Goal: Information Seeking & Learning: Learn about a topic

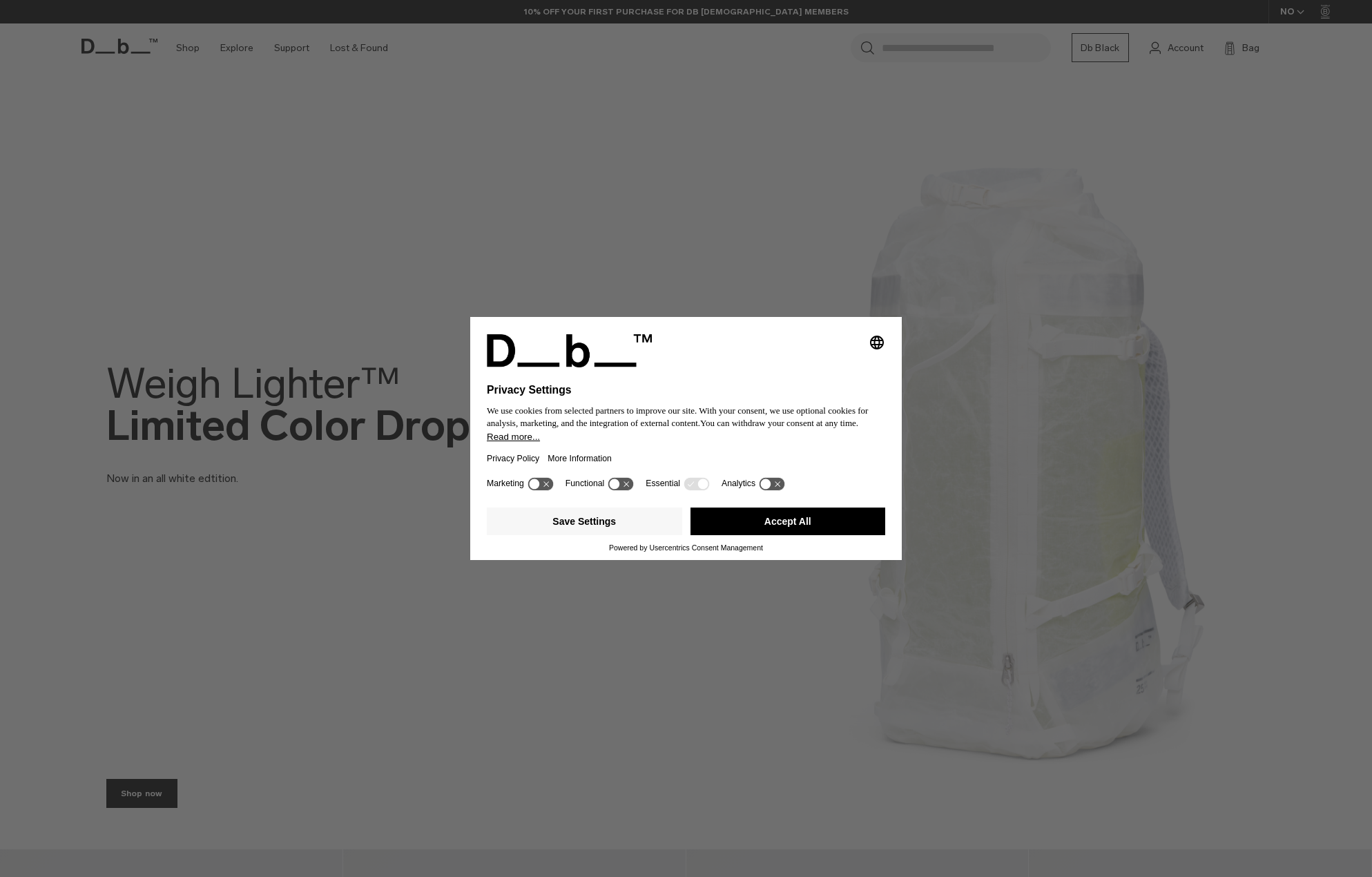
click at [828, 519] on button "Accept All" at bounding box center [788, 521] width 195 height 27
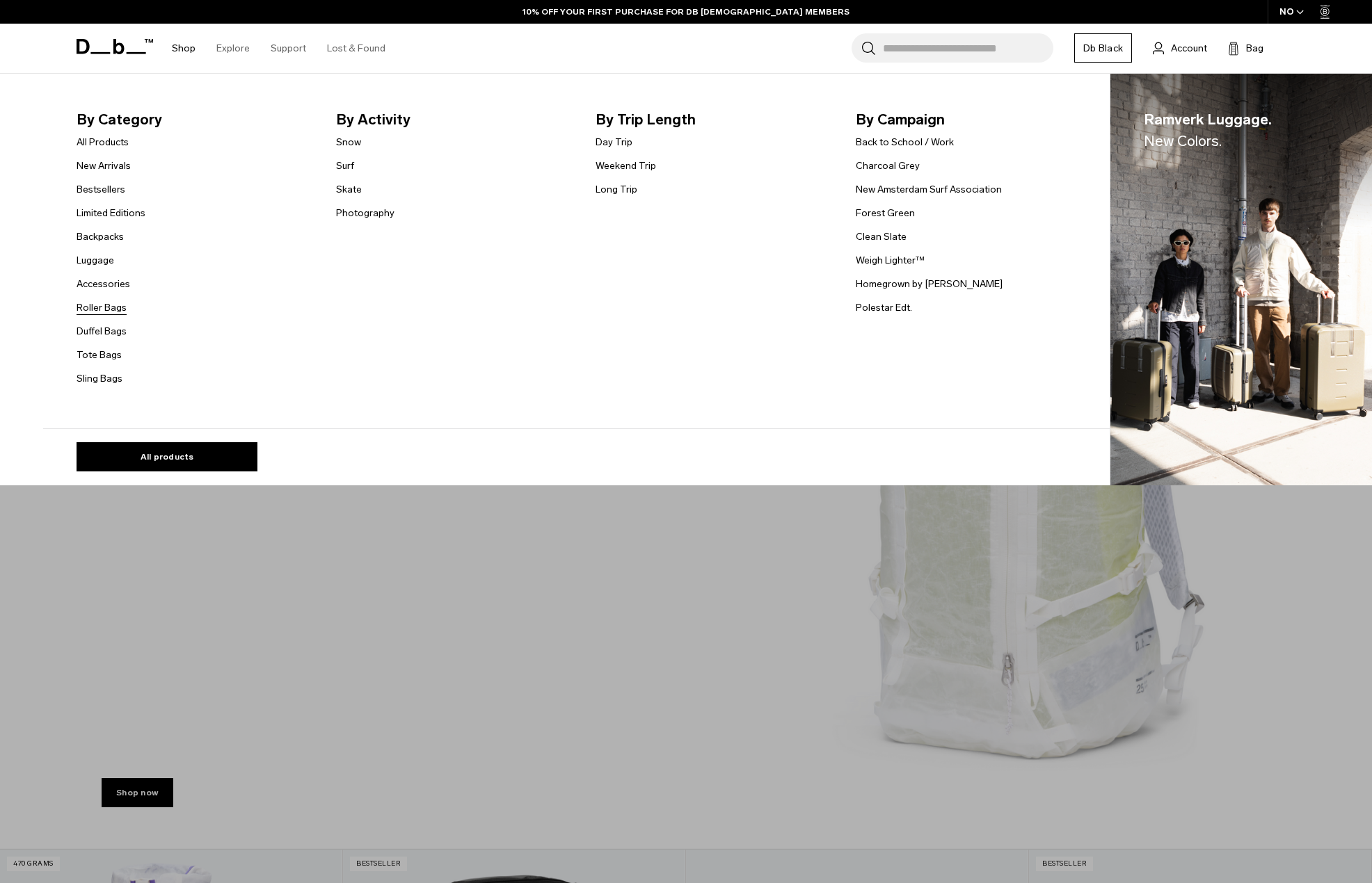
click at [114, 312] on link "Roller Bags" at bounding box center [101, 307] width 50 height 14
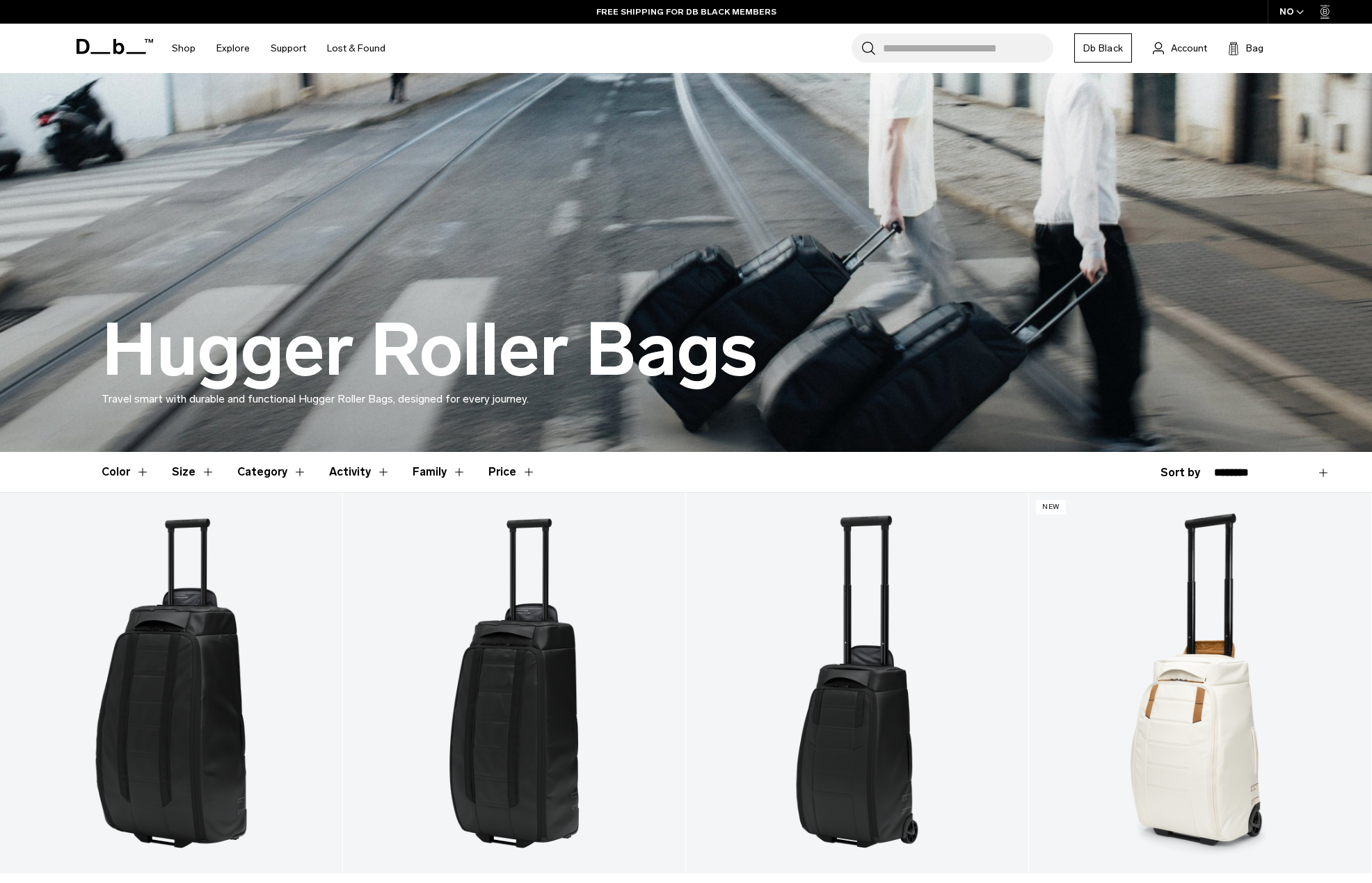
click at [117, 50] on icon at bounding box center [115, 47] width 76 height 15
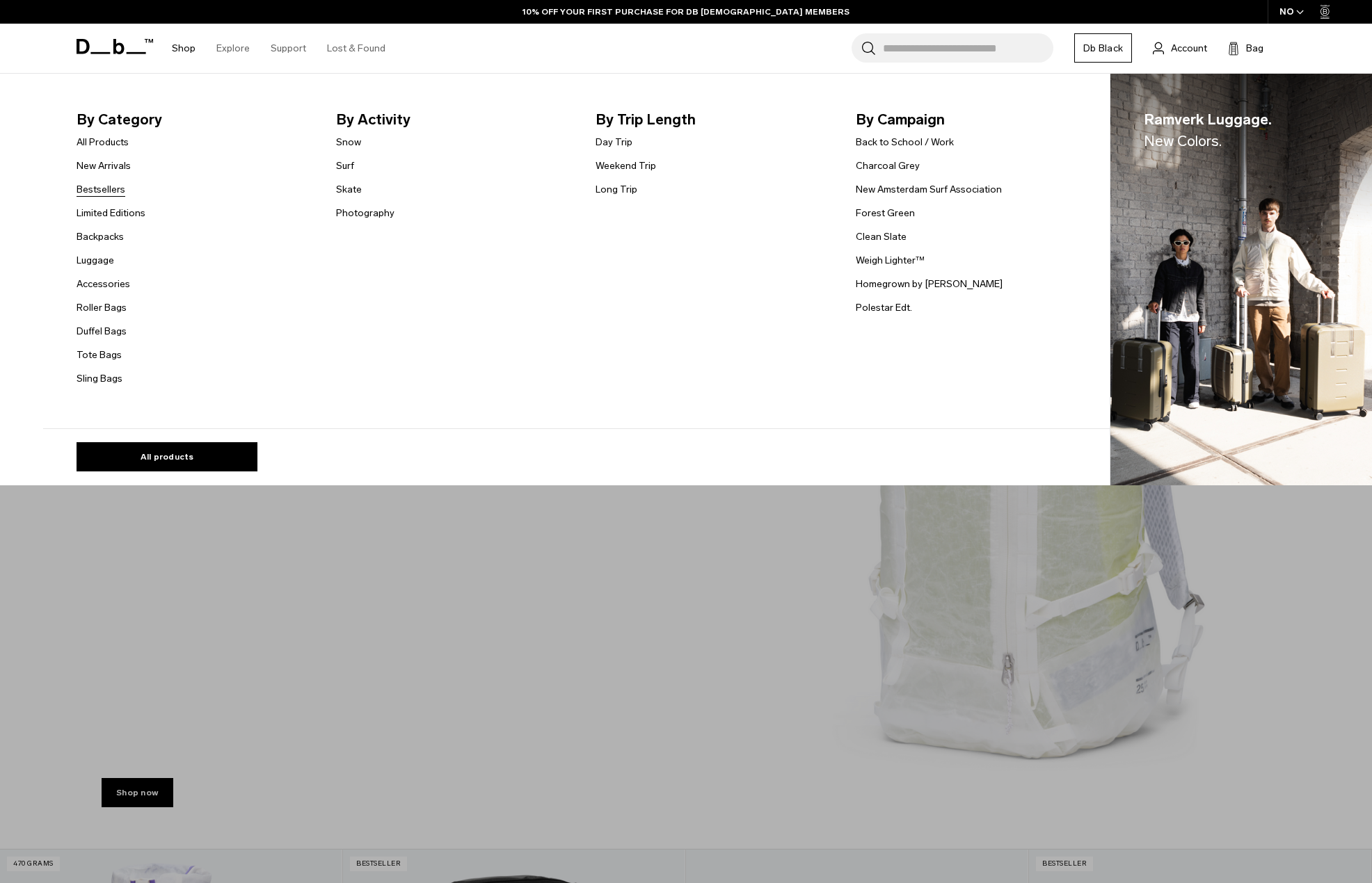
click at [113, 183] on link "Bestsellers" at bounding box center [100, 189] width 49 height 14
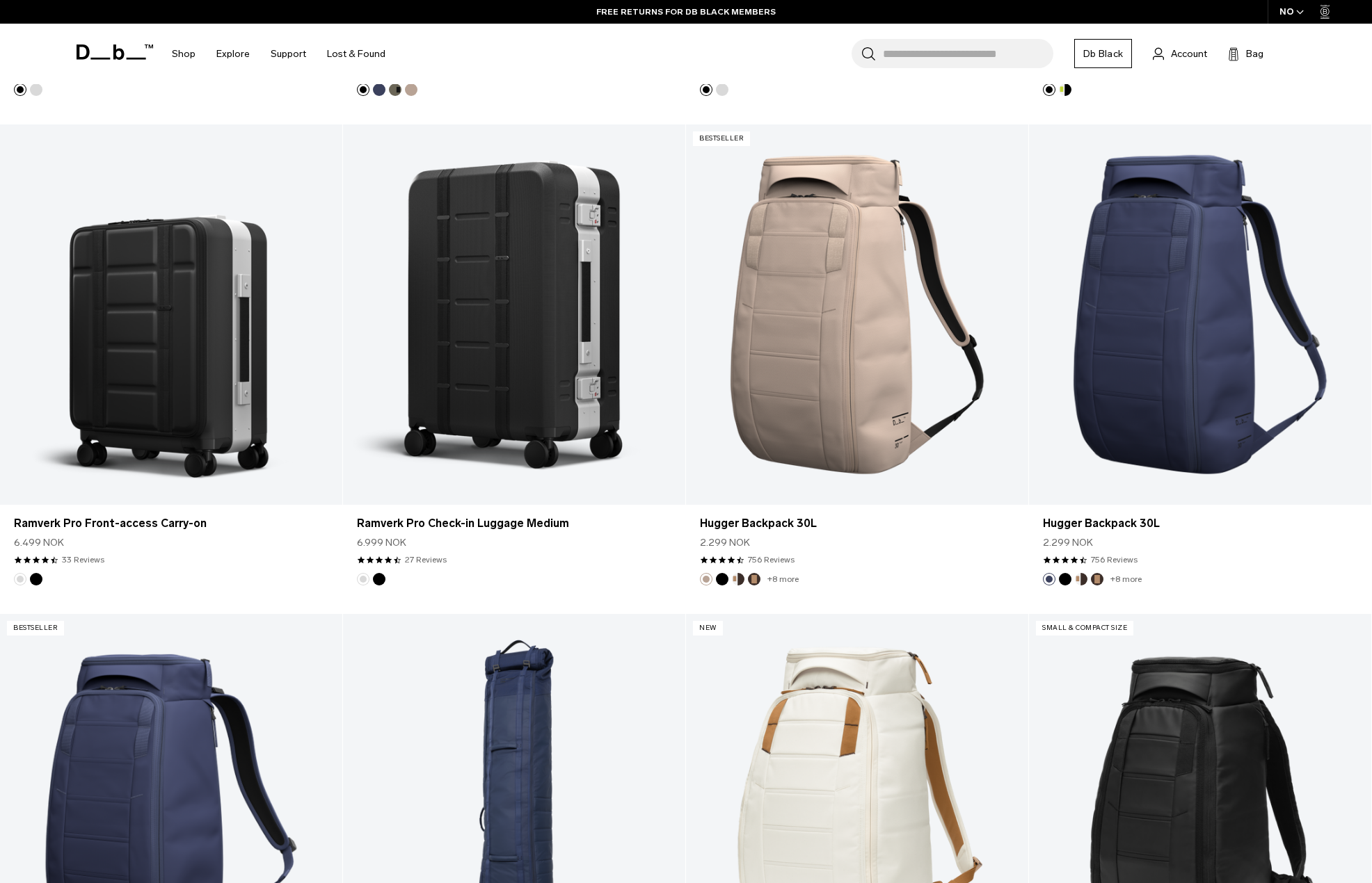
scroll to position [2365, 0]
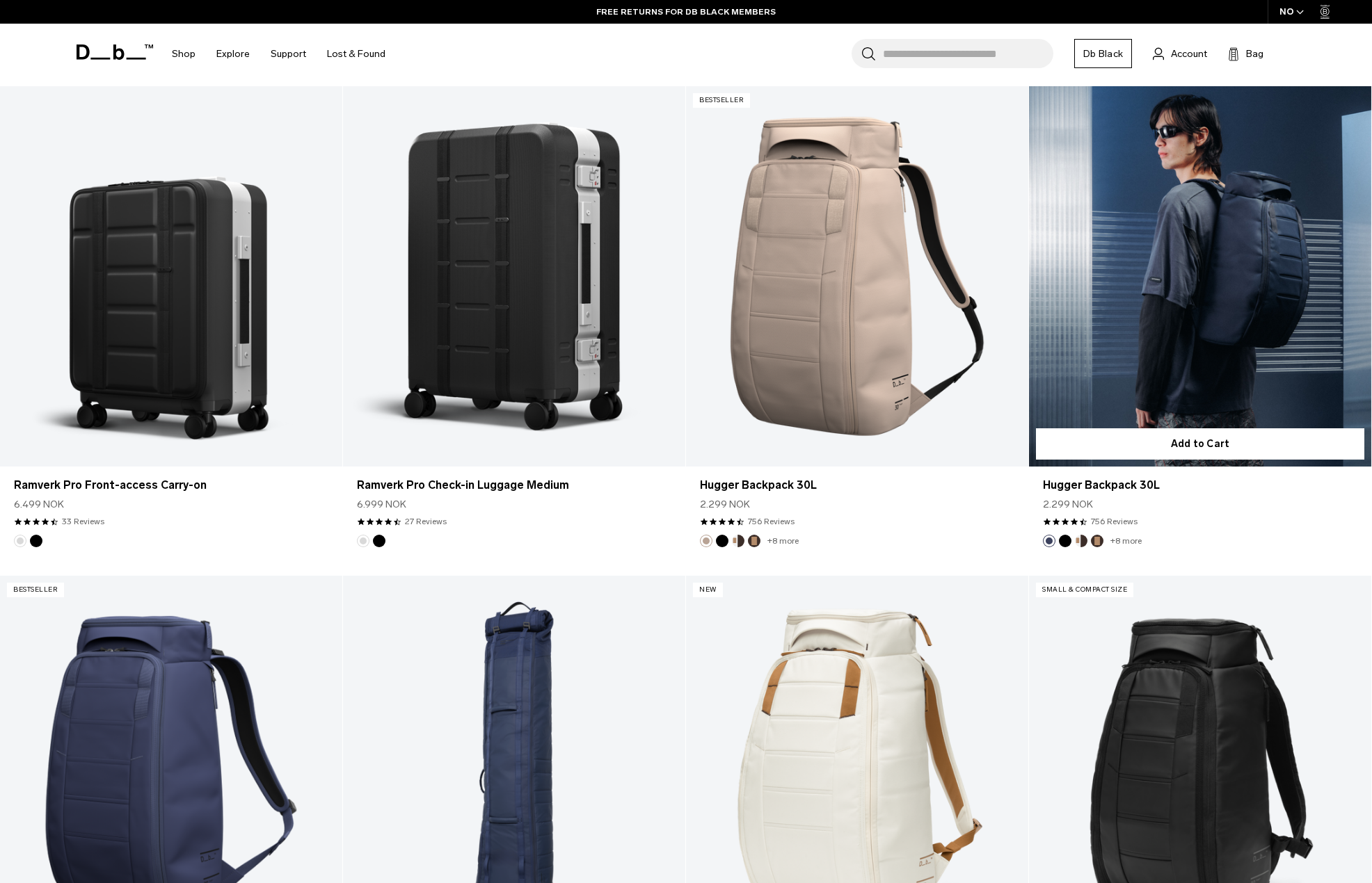
click at [1170, 278] on link "Hugger Backpack 30L" at bounding box center [1199, 276] width 342 height 380
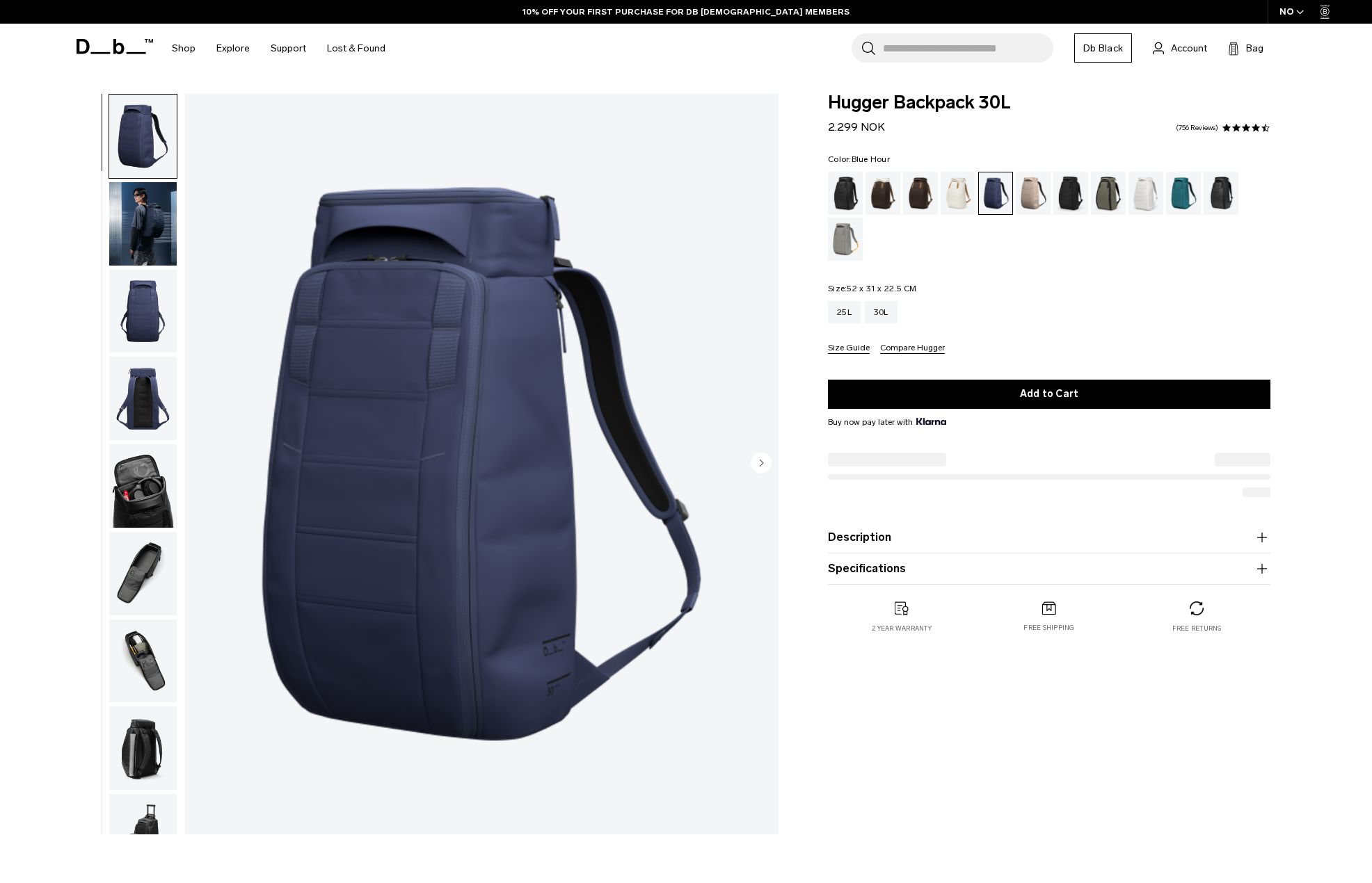
click at [156, 219] on img "button" at bounding box center [142, 223] width 68 height 83
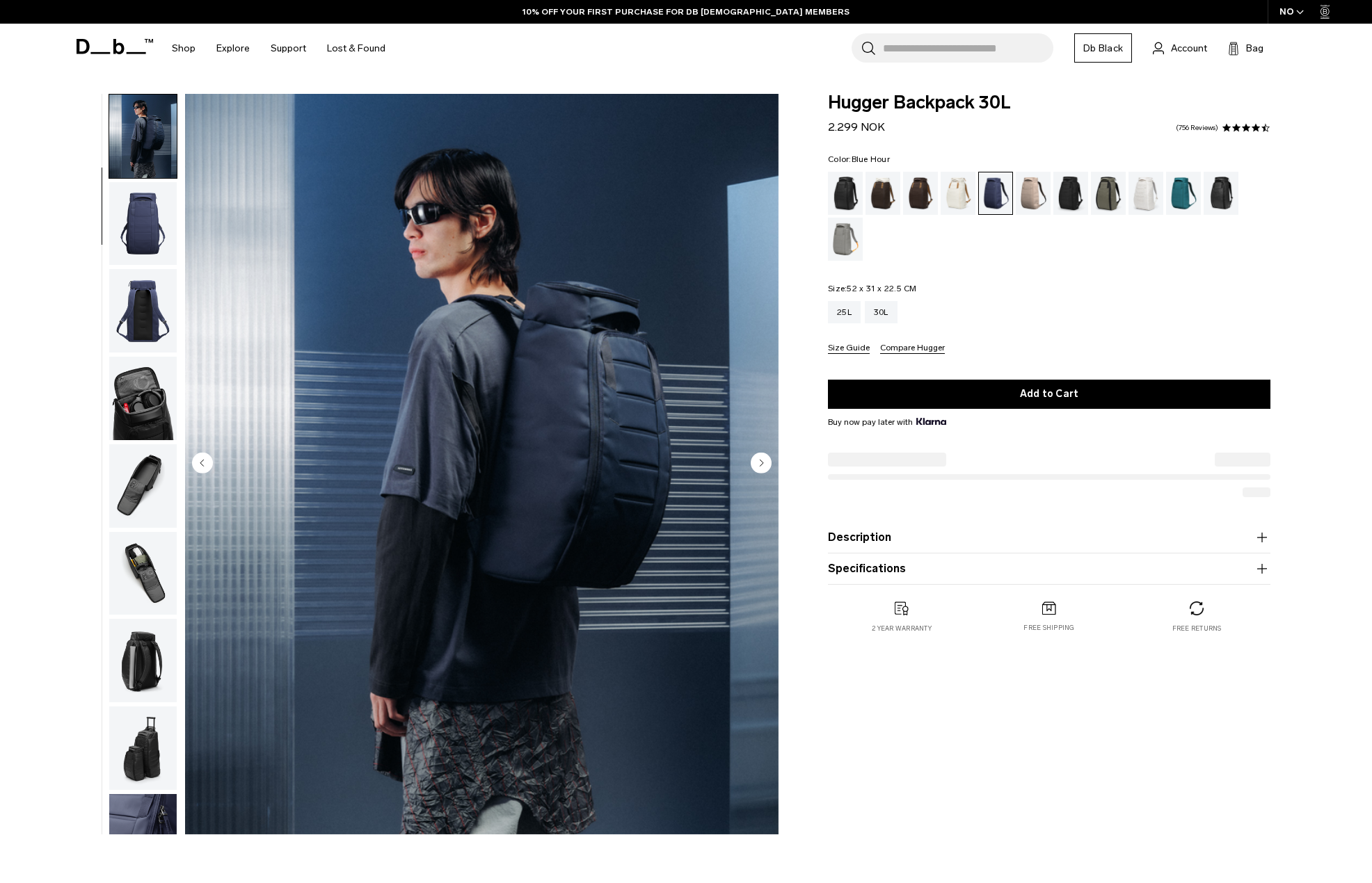
click at [167, 306] on img "button" at bounding box center [142, 310] width 68 height 83
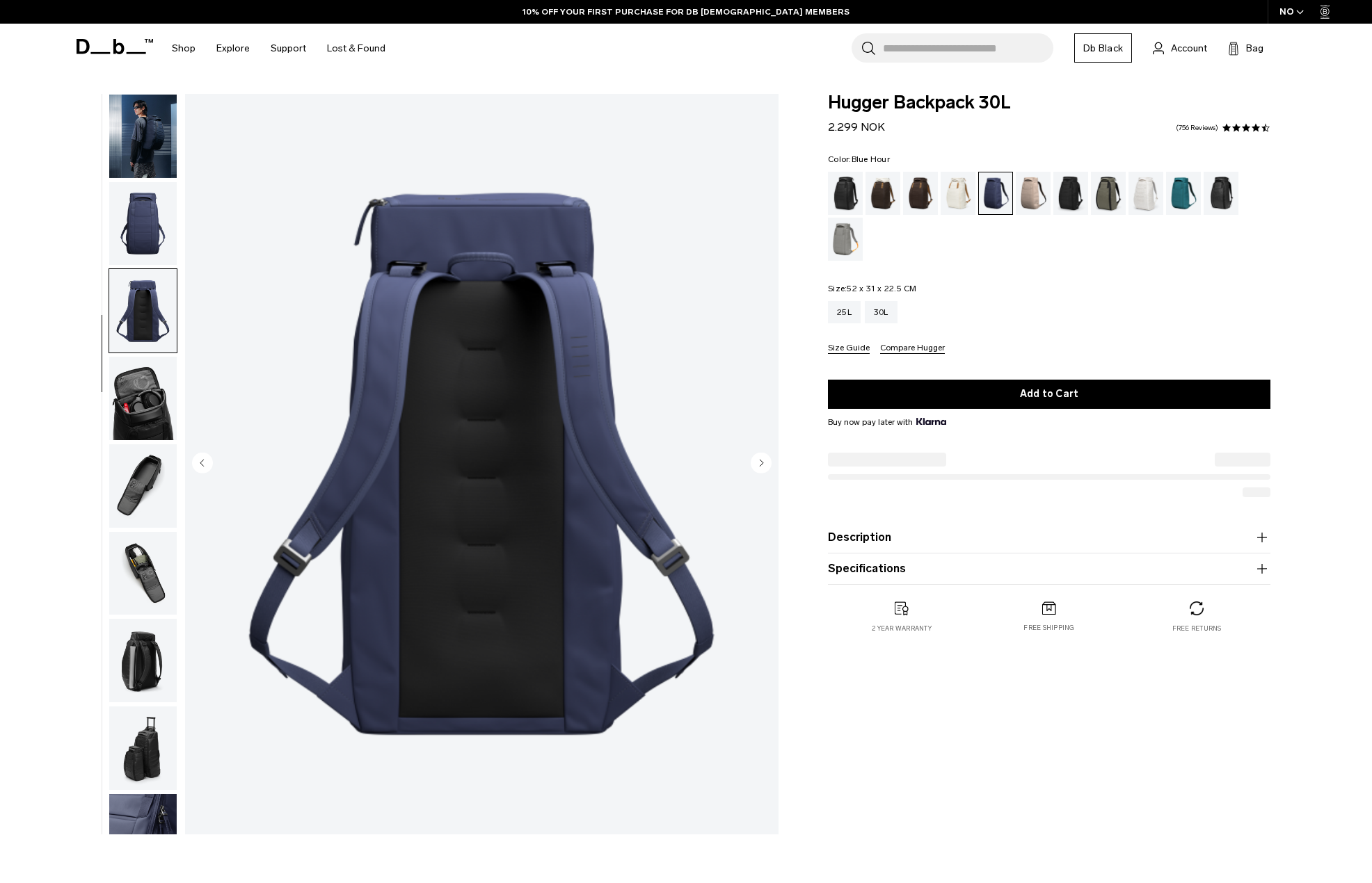
scroll to position [132, 0]
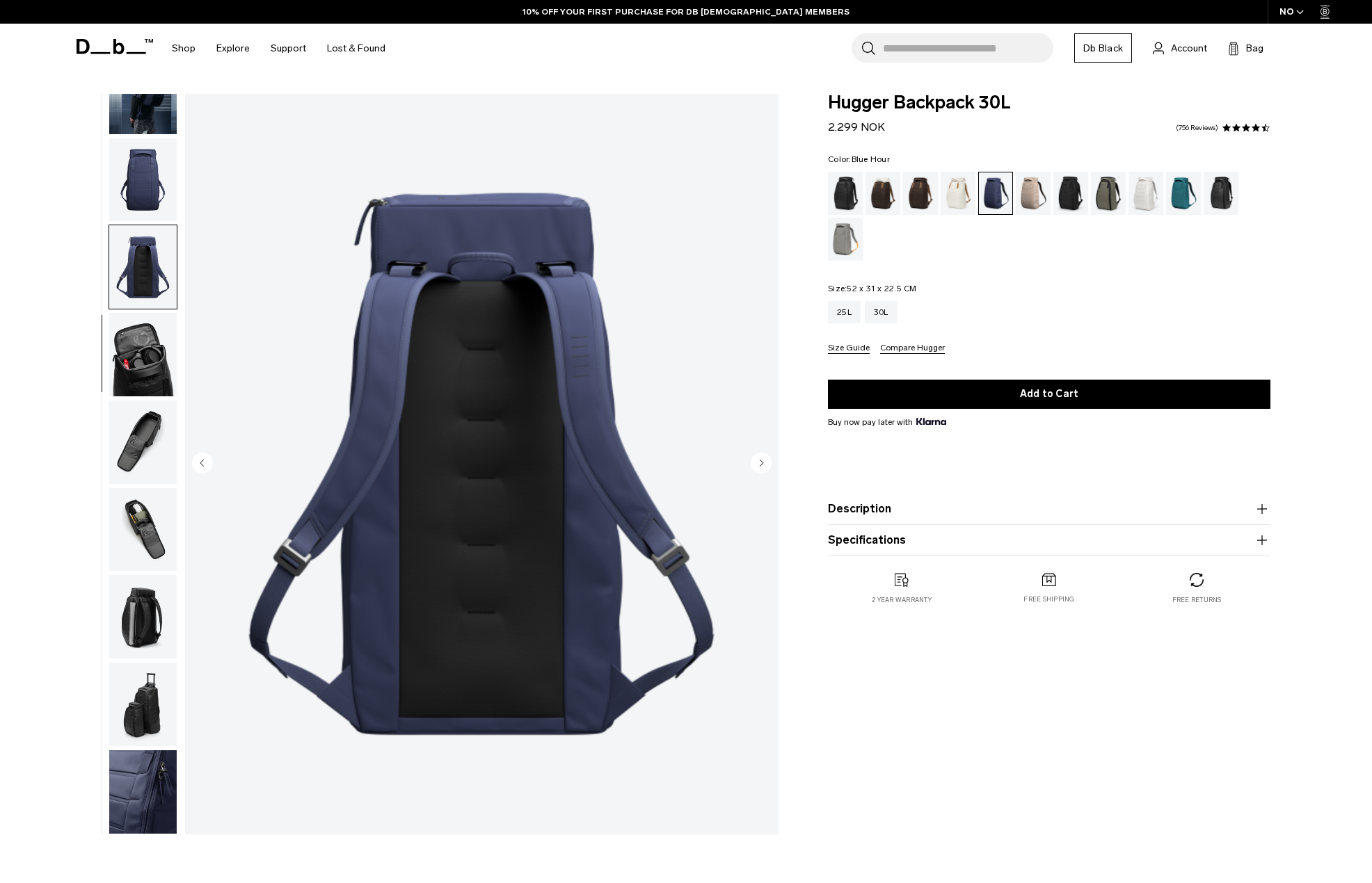
click at [155, 337] on img "button" at bounding box center [142, 354] width 68 height 83
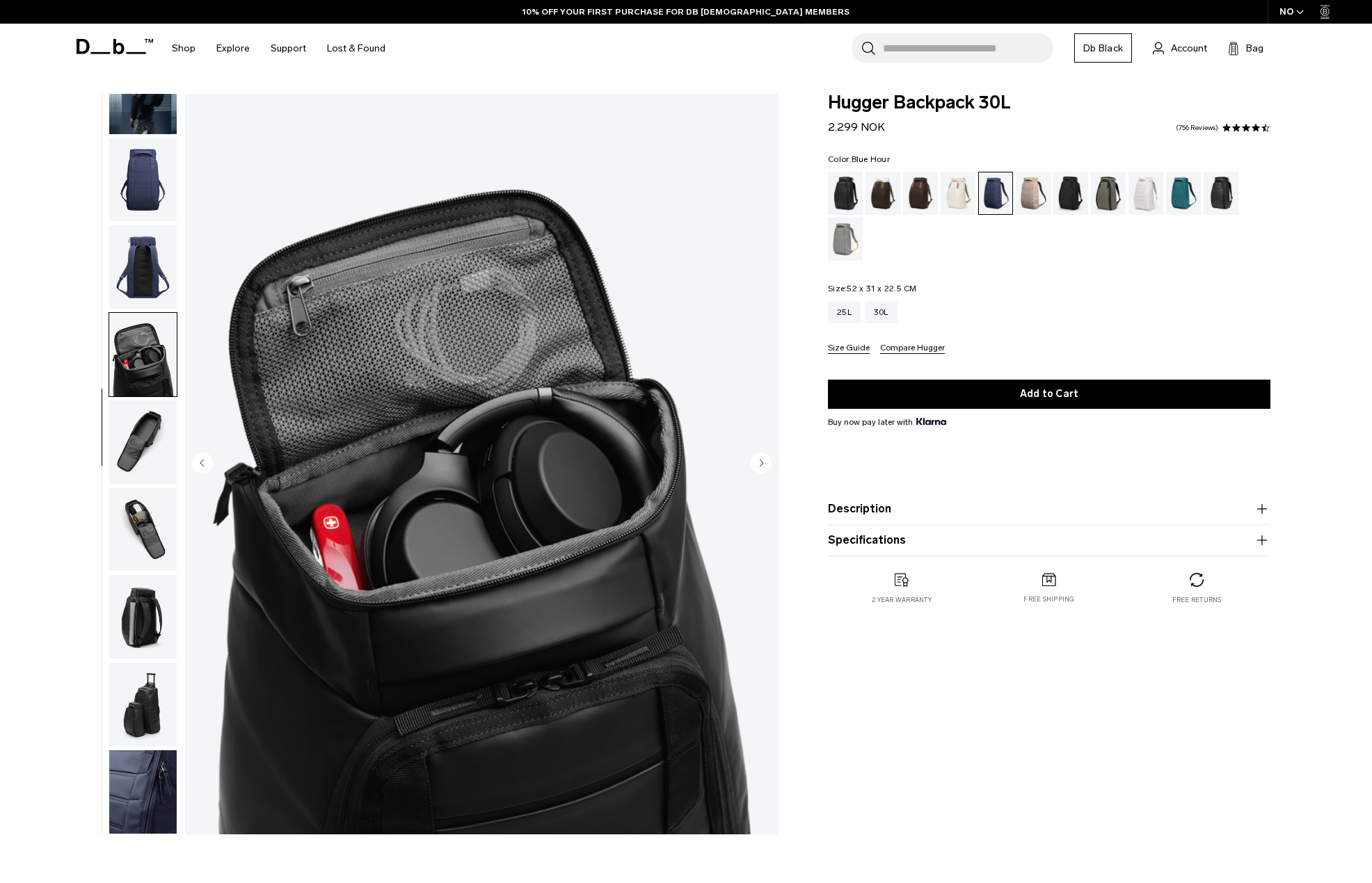
click at [158, 436] on img "button" at bounding box center [142, 442] width 68 height 83
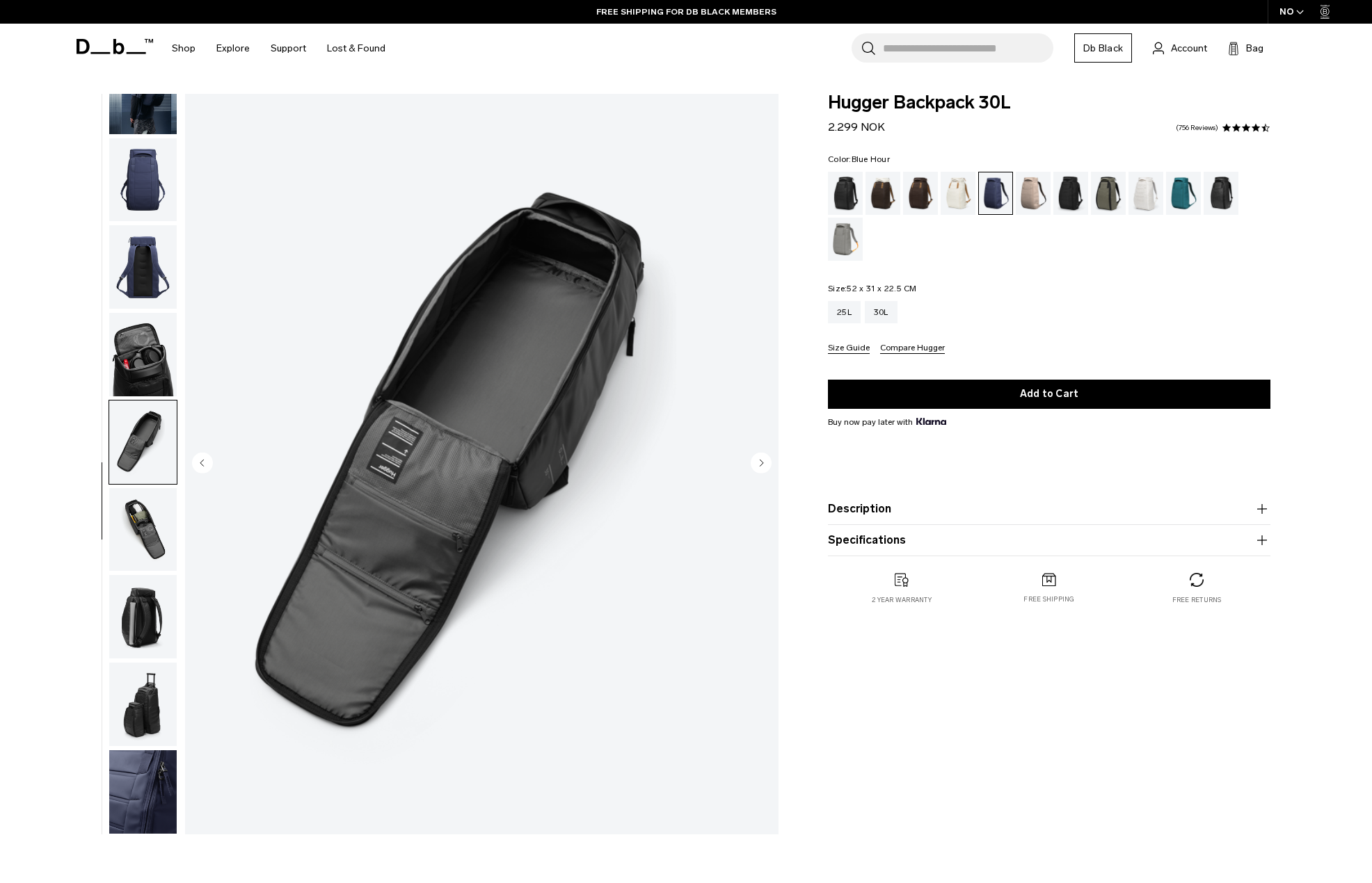
click at [138, 507] on img "button" at bounding box center [142, 529] width 68 height 83
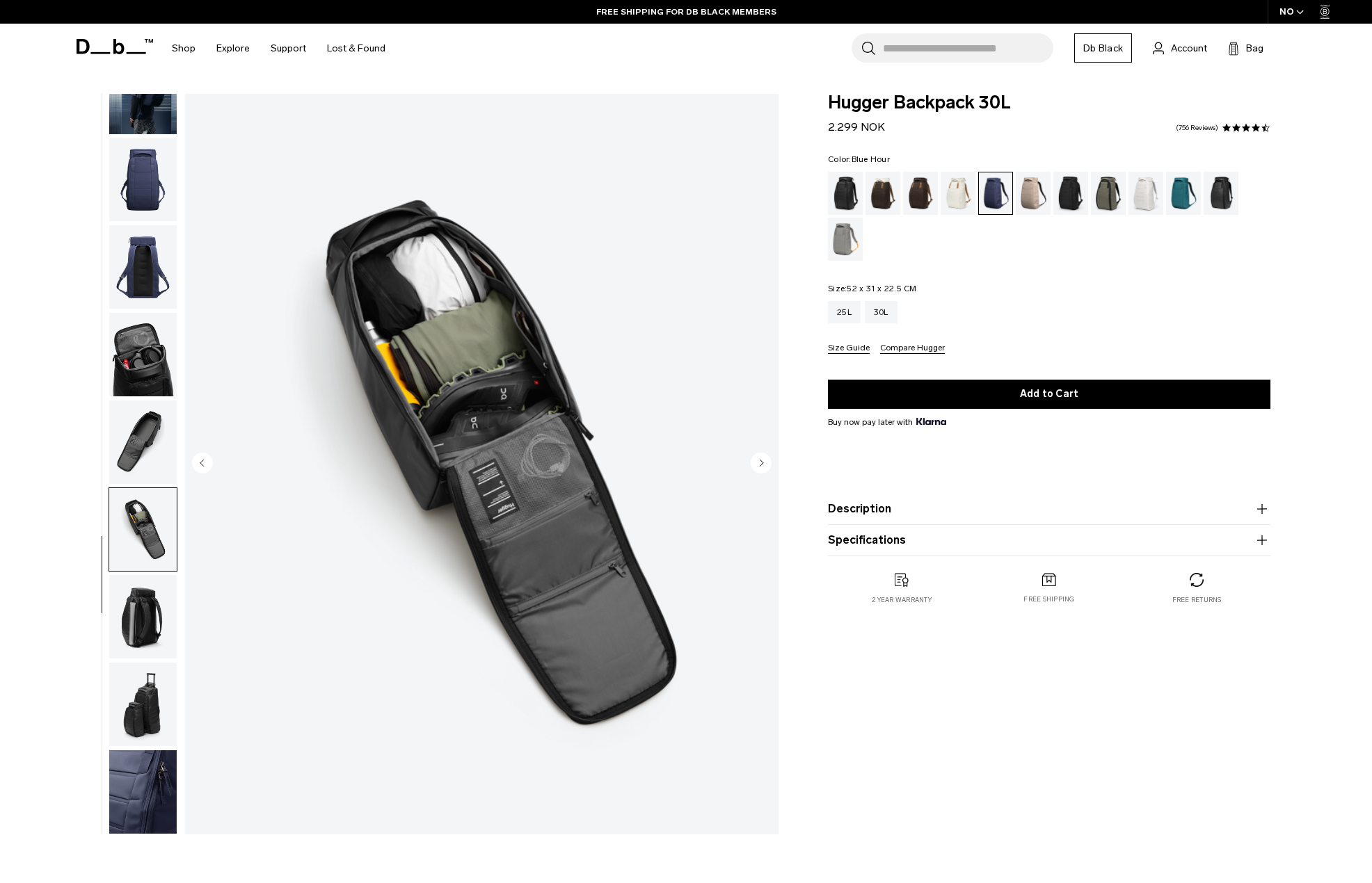
click at [162, 621] on img "button" at bounding box center [142, 616] width 68 height 83
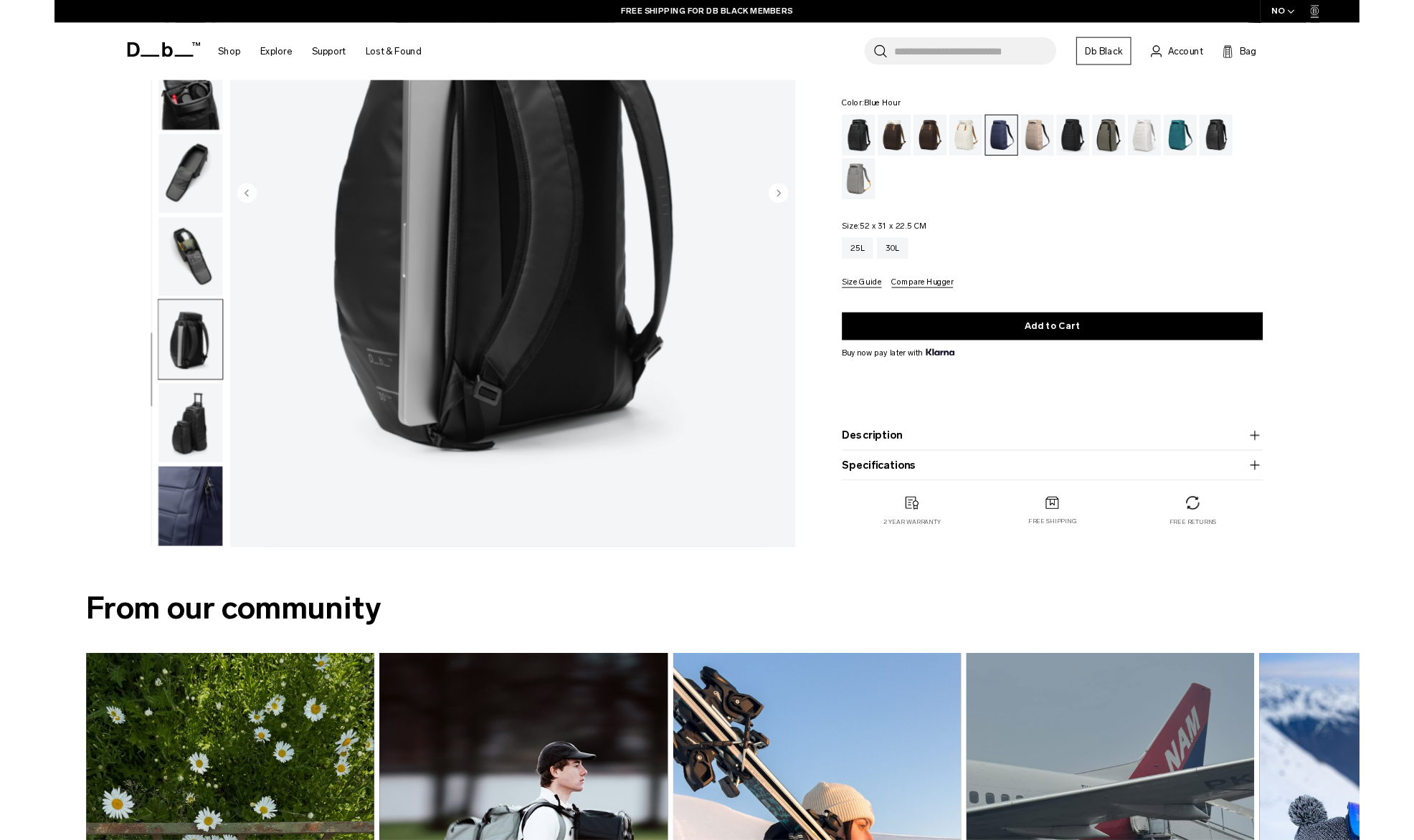
scroll to position [286, 0]
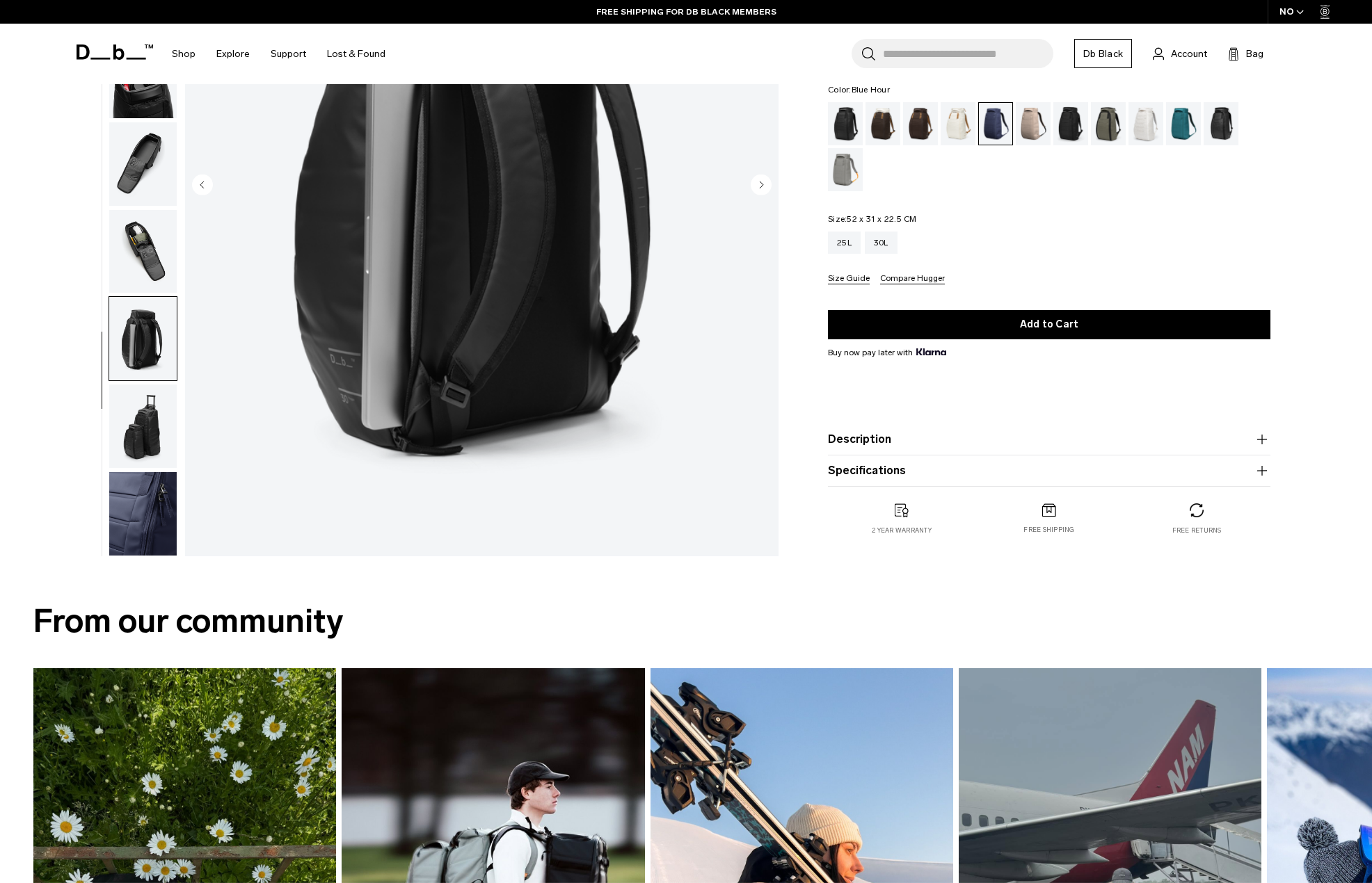
click at [153, 450] on img "button" at bounding box center [142, 426] width 68 height 83
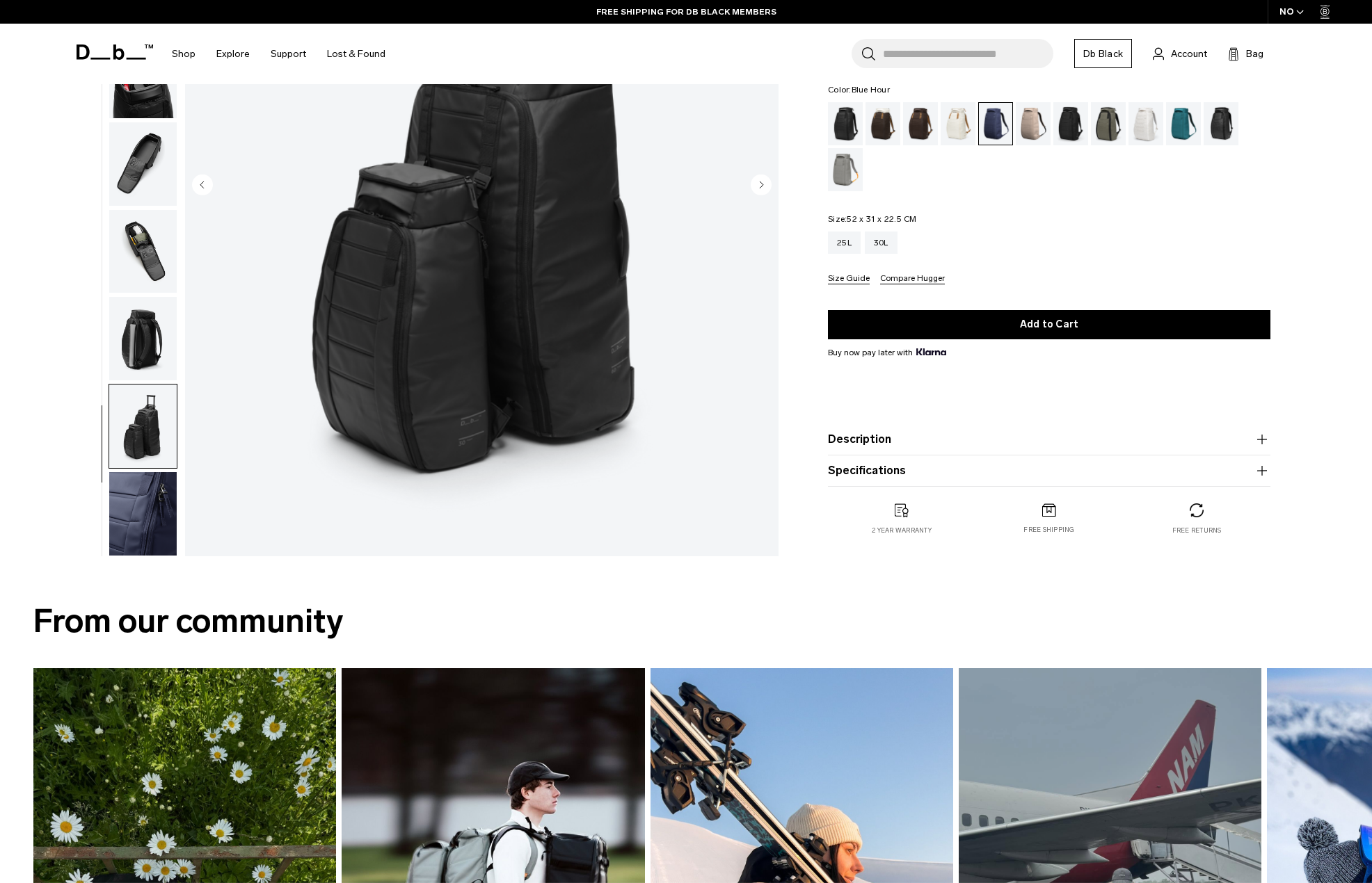
click at [142, 508] on img "button" at bounding box center [142, 514] width 68 height 83
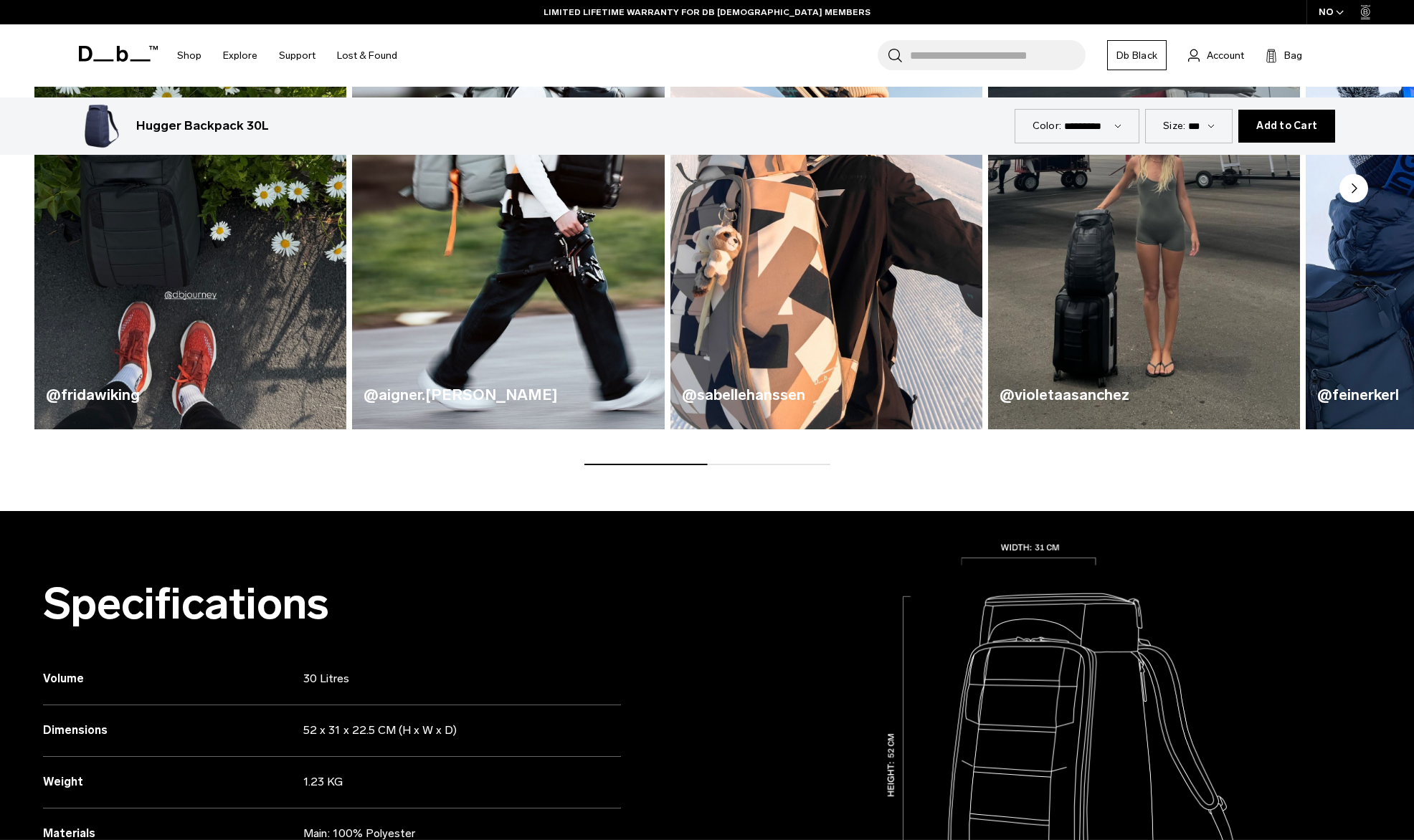
scroll to position [1147, 0]
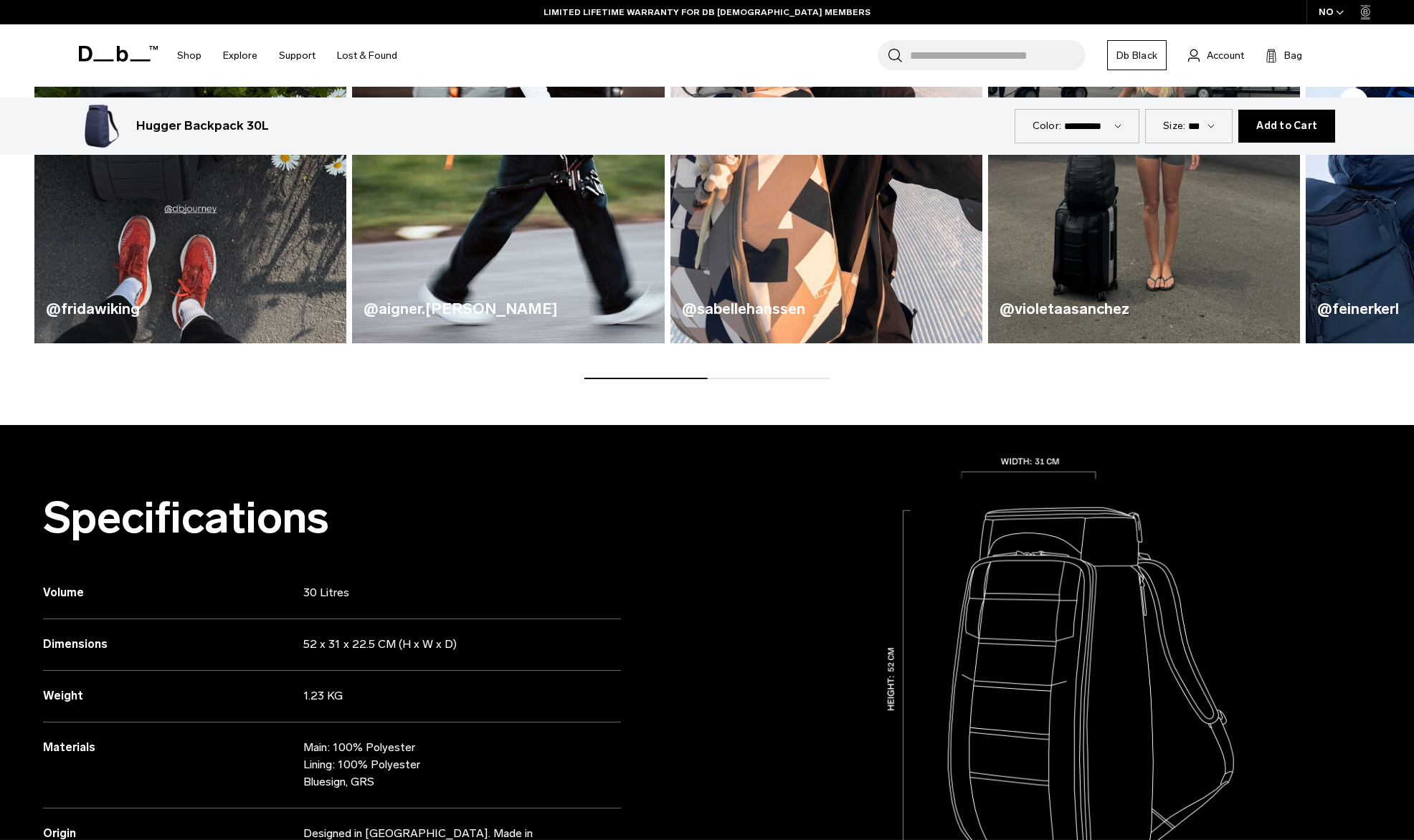
click at [1152, 239] on img "4 / 5" at bounding box center [1143, 86] width 321 height 530
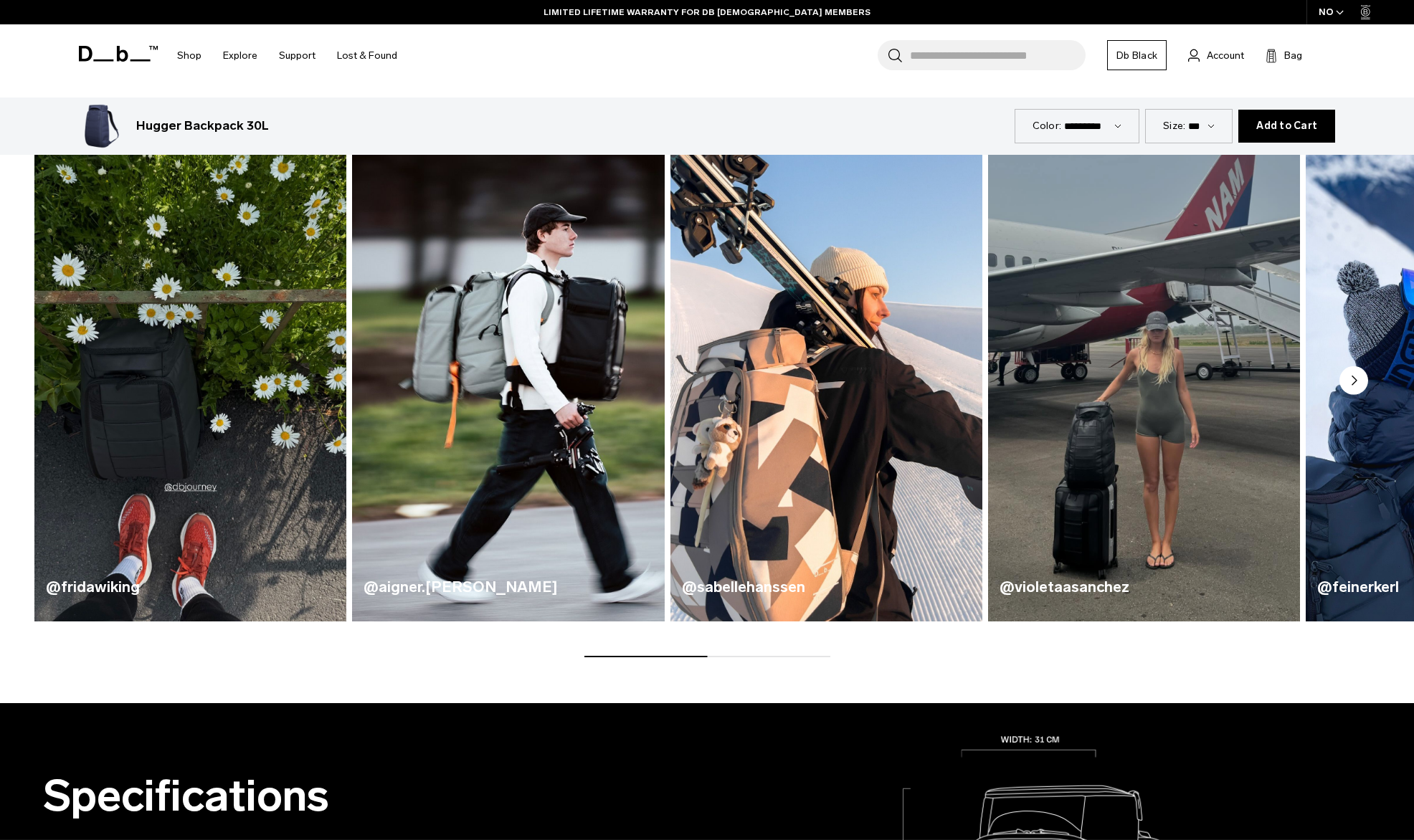
scroll to position [860, 0]
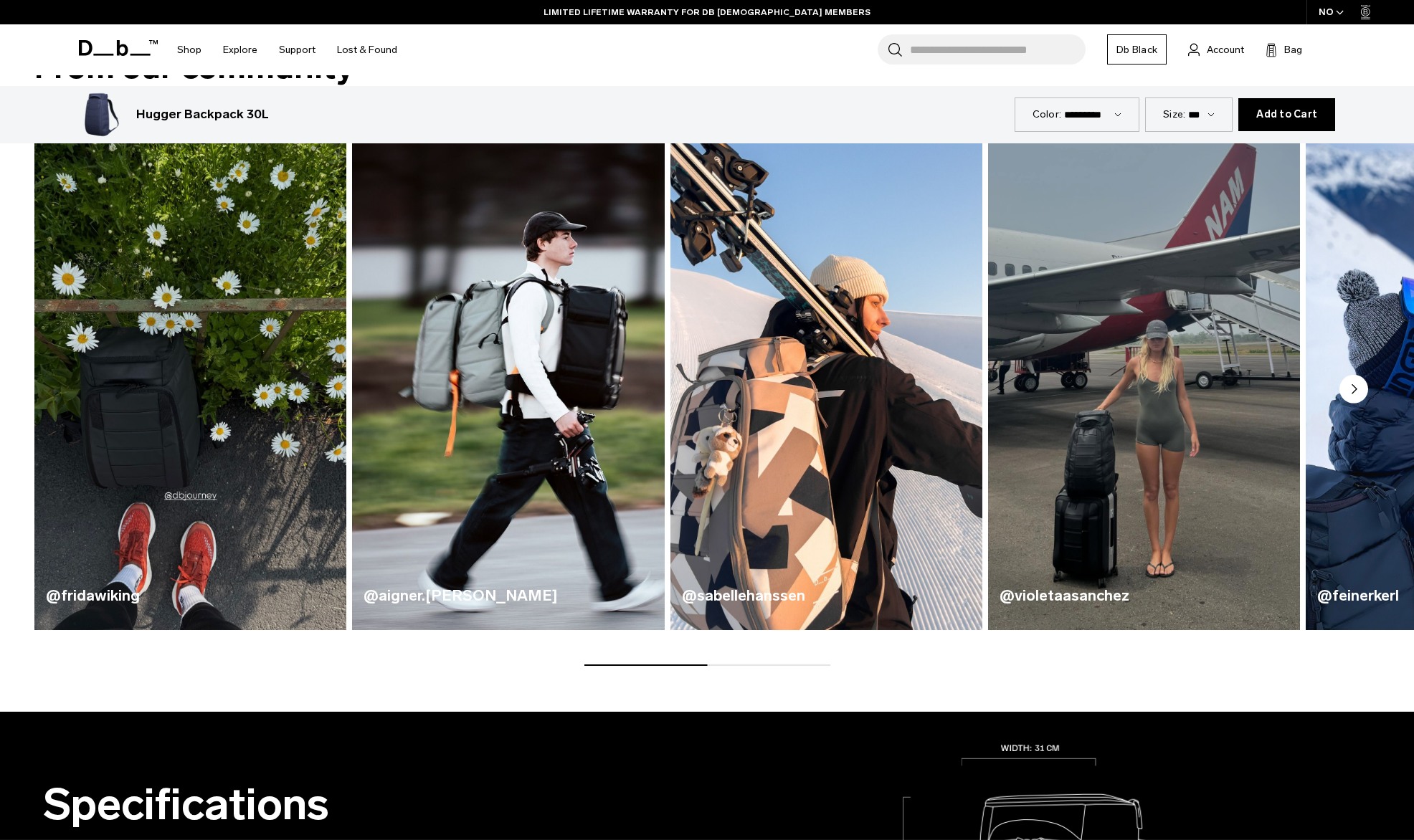
click at [1070, 595] on h4 "@violetaasanchez" at bounding box center [1143, 595] width 289 height 23
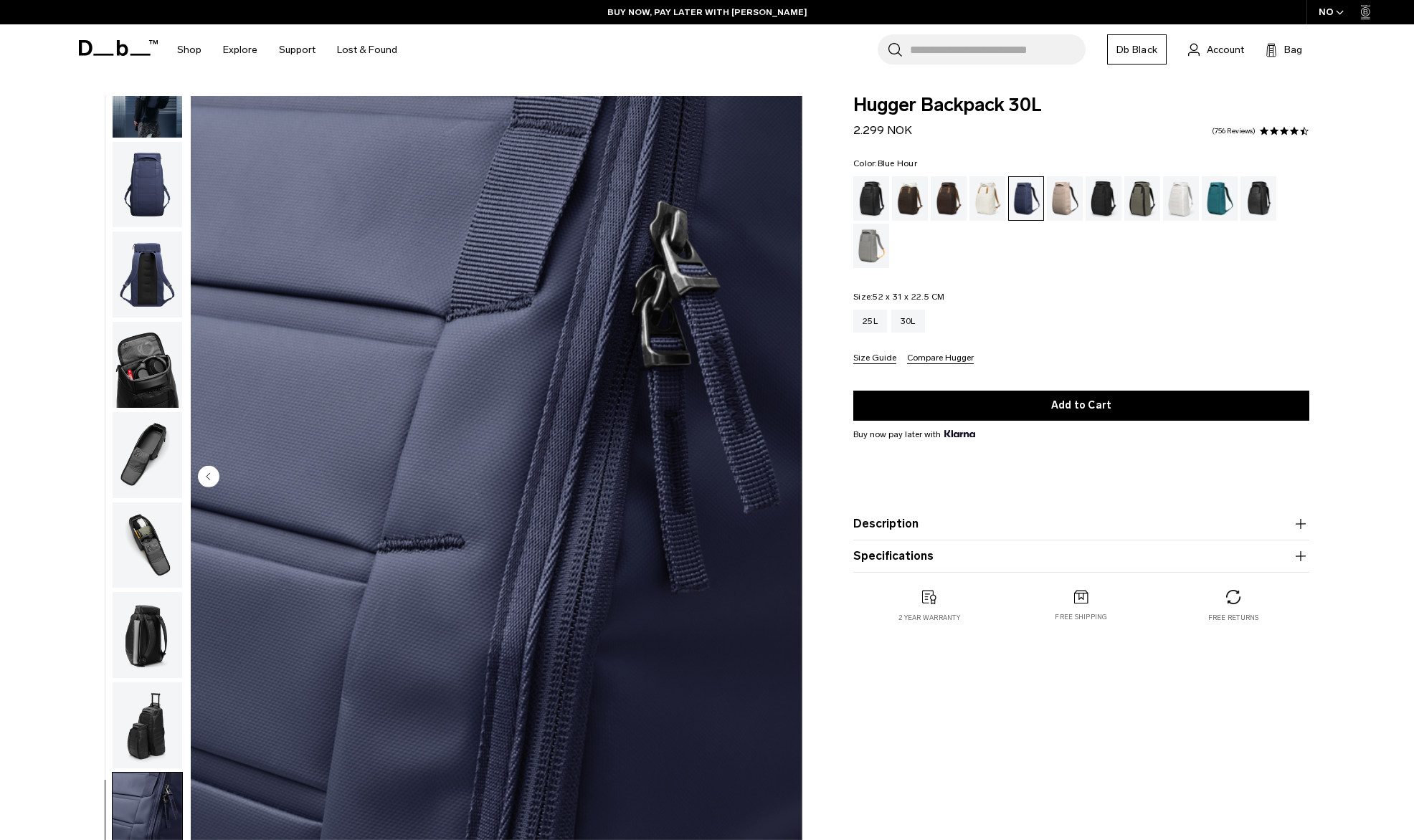
scroll to position [0, 0]
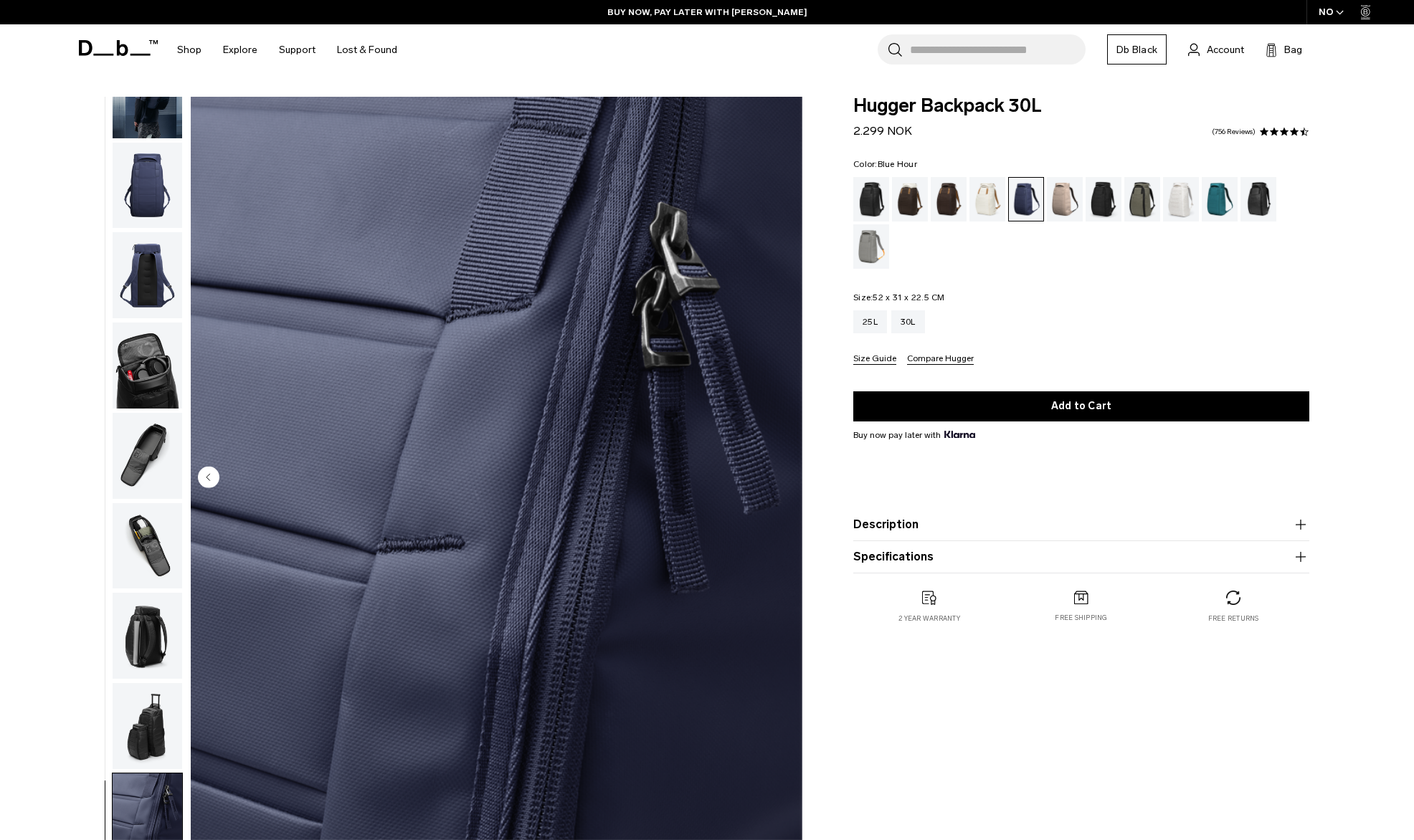
click at [136, 46] on icon at bounding box center [118, 48] width 79 height 16
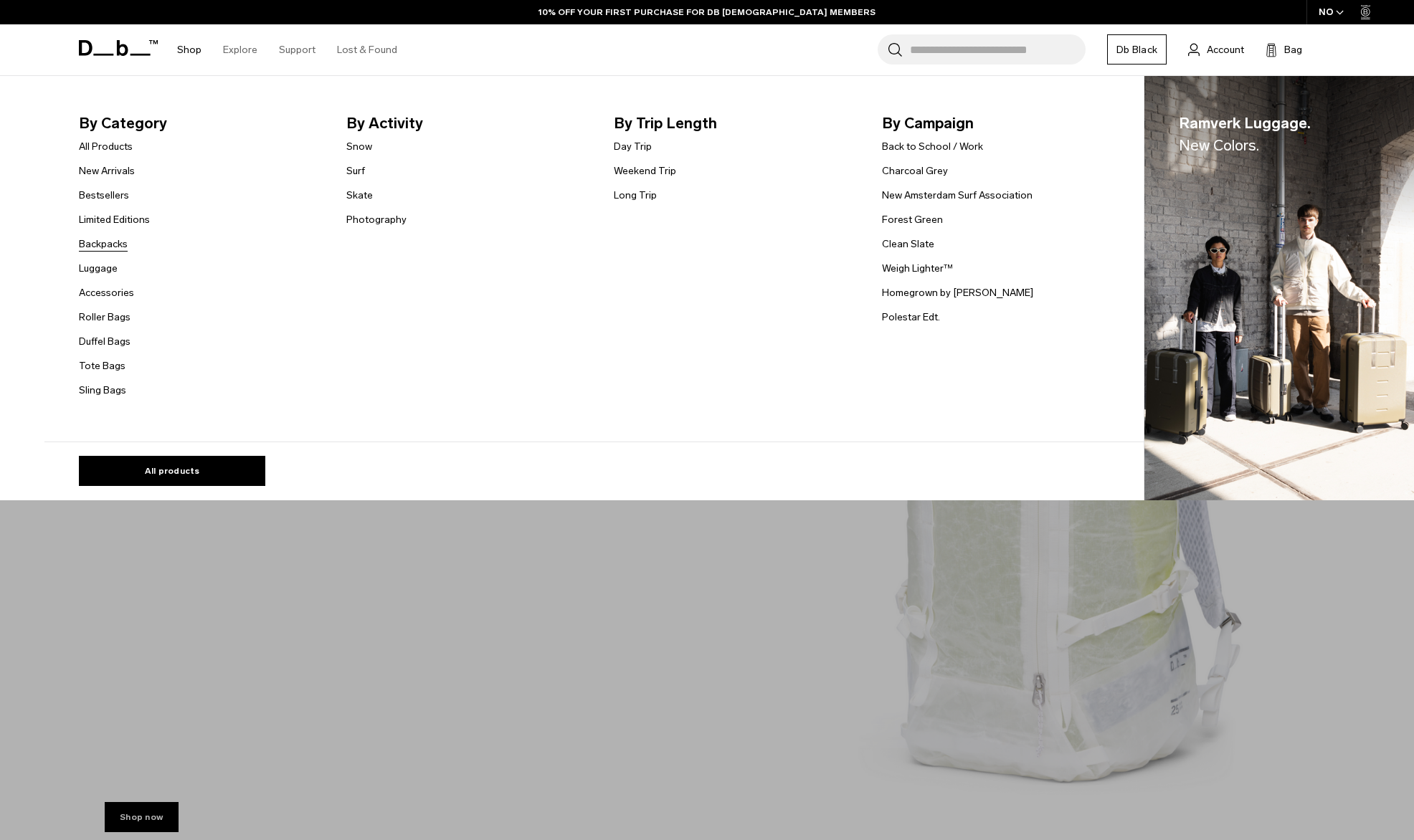
click at [116, 249] on link "Backpacks" at bounding box center [103, 243] width 49 height 15
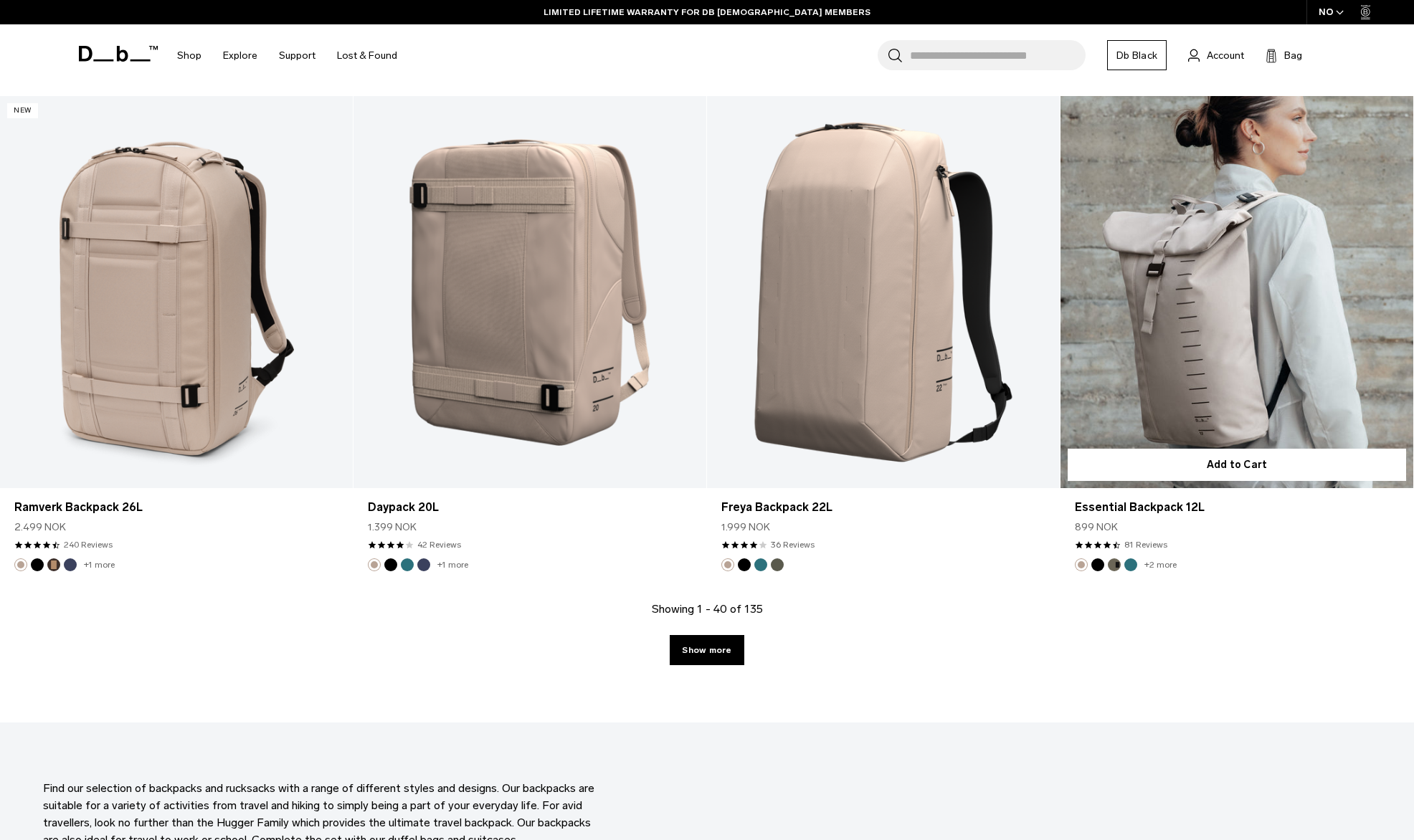
scroll to position [5303, 0]
